Goal: Information Seeking & Learning: Learn about a topic

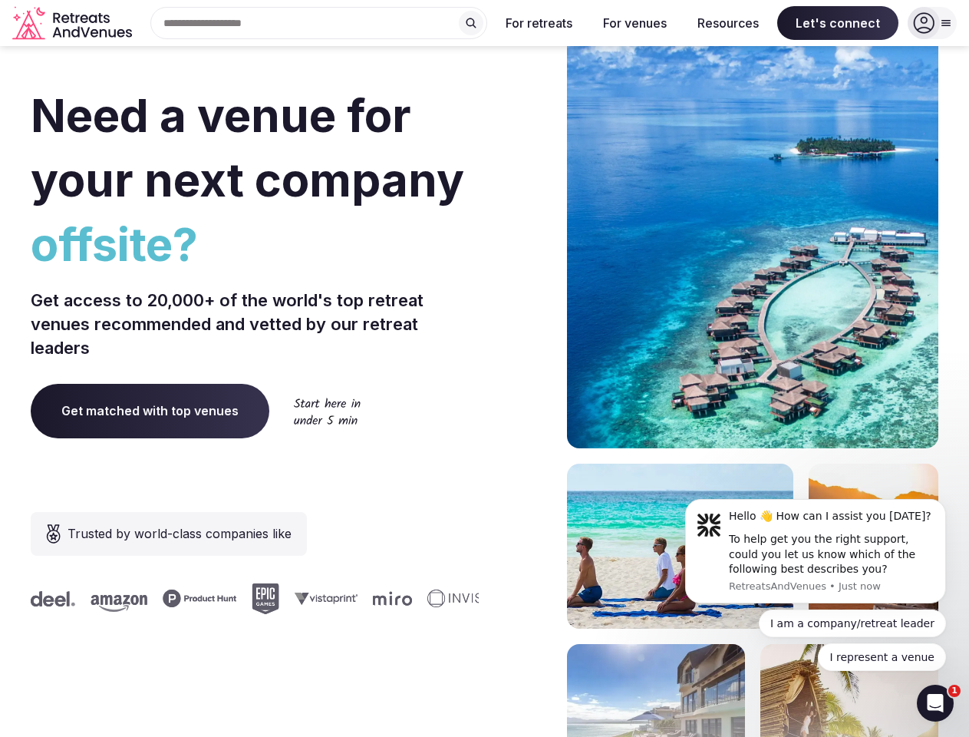
click at [484, 368] on div "Need a venue for your next company offsite? Get access to 20,000+ of the world'…" at bounding box center [485, 459] width 908 height 925
click at [319, 23] on div "Search Popular Destinations [GEOGRAPHIC_DATA], [GEOGRAPHIC_DATA] [GEOGRAPHIC_DA…" at bounding box center [312, 23] width 349 height 32
click at [471, 23] on input "text" at bounding box center [318, 23] width 337 height 32
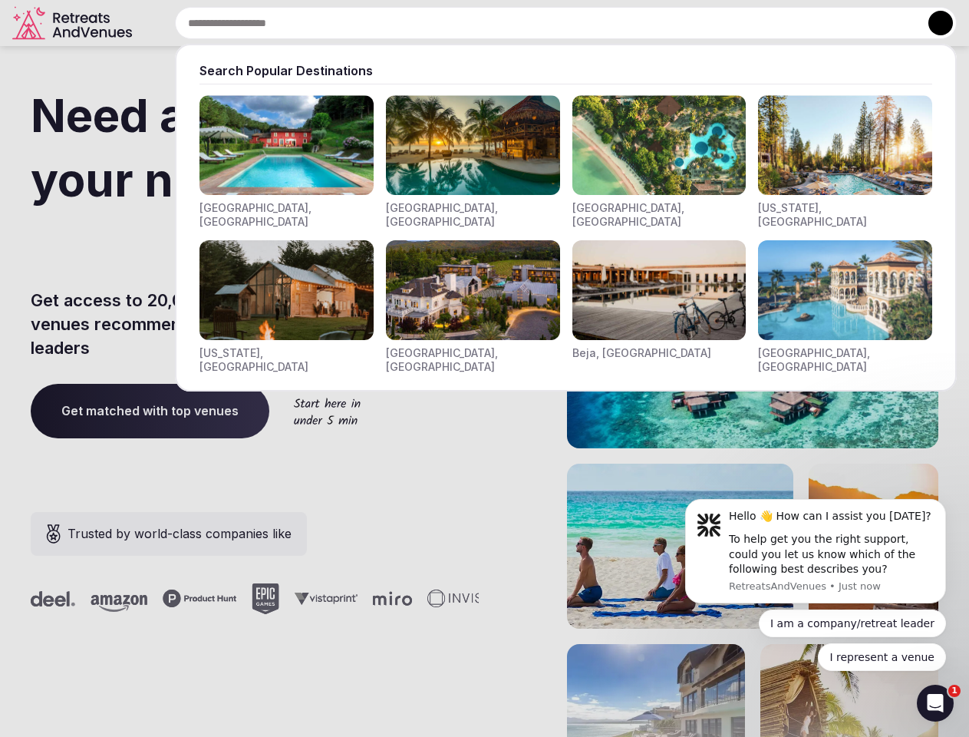
click at [540, 23] on input "text" at bounding box center [566, 23] width 782 height 32
click at [635, 23] on input "text" at bounding box center [566, 23] width 782 height 32
click at [728, 23] on input "text" at bounding box center [566, 23] width 782 height 32
click at [838, 23] on input "text" at bounding box center [566, 23] width 782 height 32
click at [932, 23] on button at bounding box center [941, 23] width 25 height 25
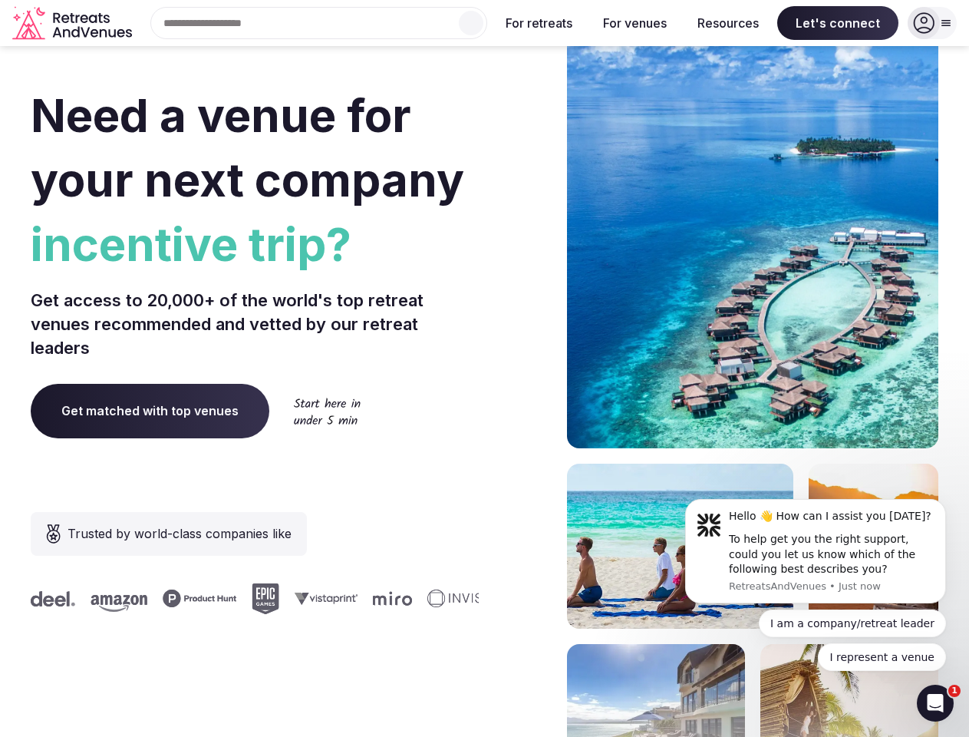
click at [816, 551] on div "To help get you the right support, could you let us know which of the following…" at bounding box center [832, 554] width 206 height 45
